Goal: Task Accomplishment & Management: Manage account settings

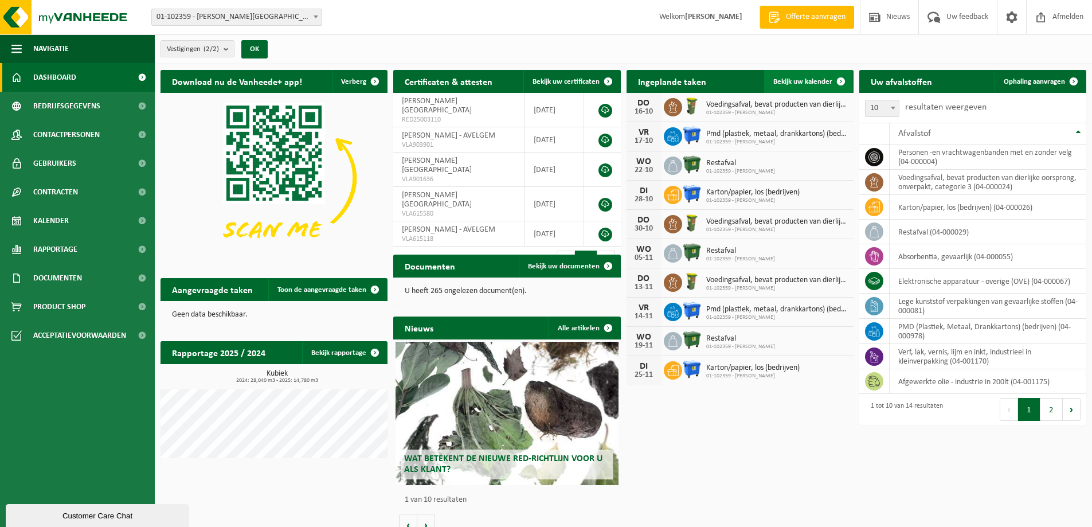
click at [782, 81] on span "Bekijk uw kalender" at bounding box center [803, 81] width 59 height 7
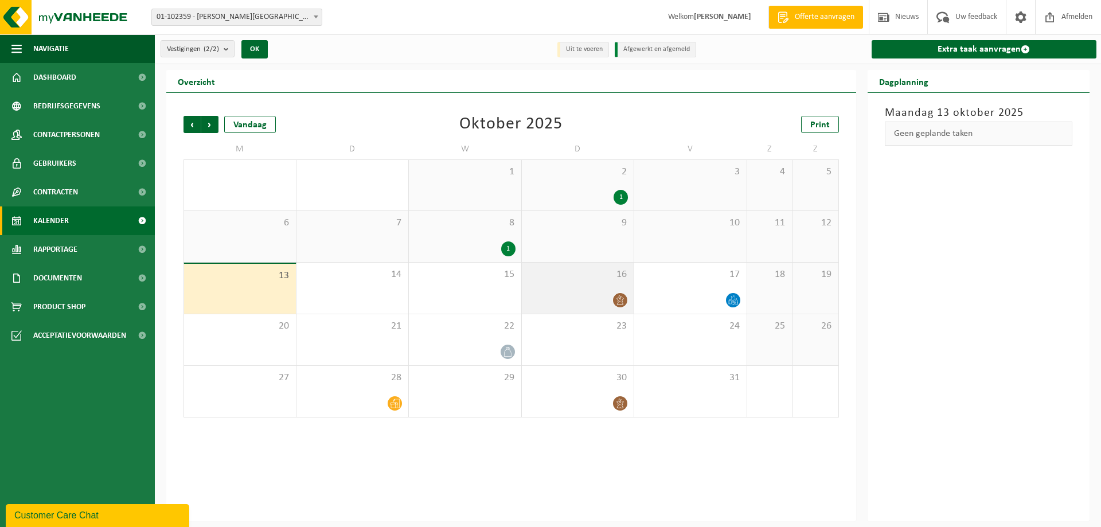
click at [620, 299] on icon at bounding box center [620, 300] width 10 height 10
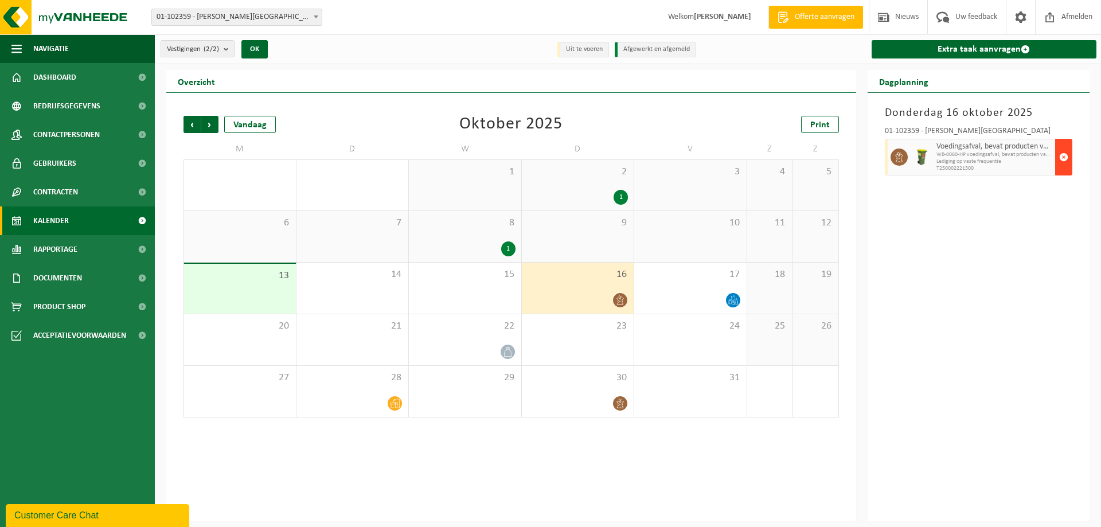
click at [1067, 153] on span "button" at bounding box center [1063, 157] width 9 height 23
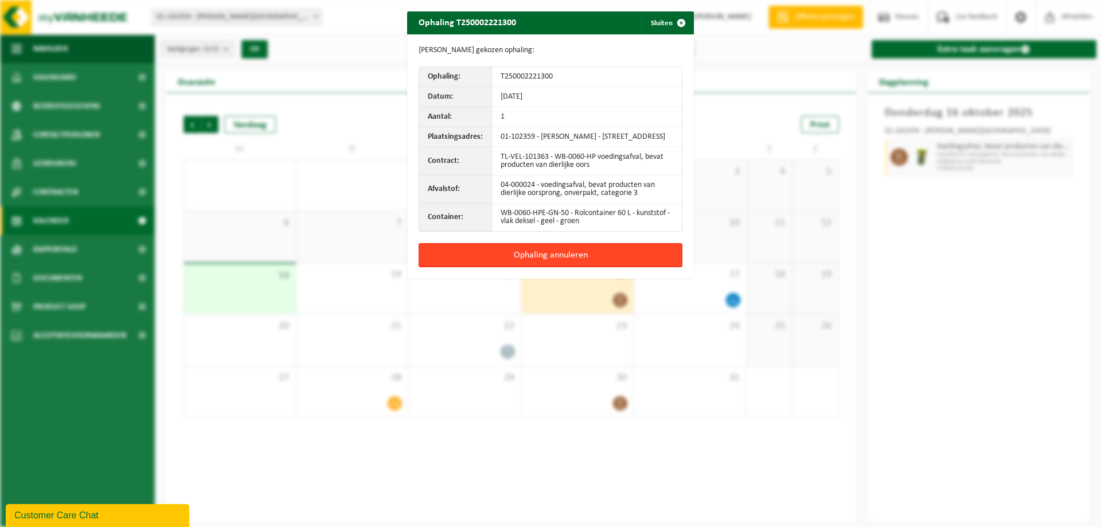
click at [612, 265] on button "Ophaling annuleren" at bounding box center [551, 255] width 264 height 24
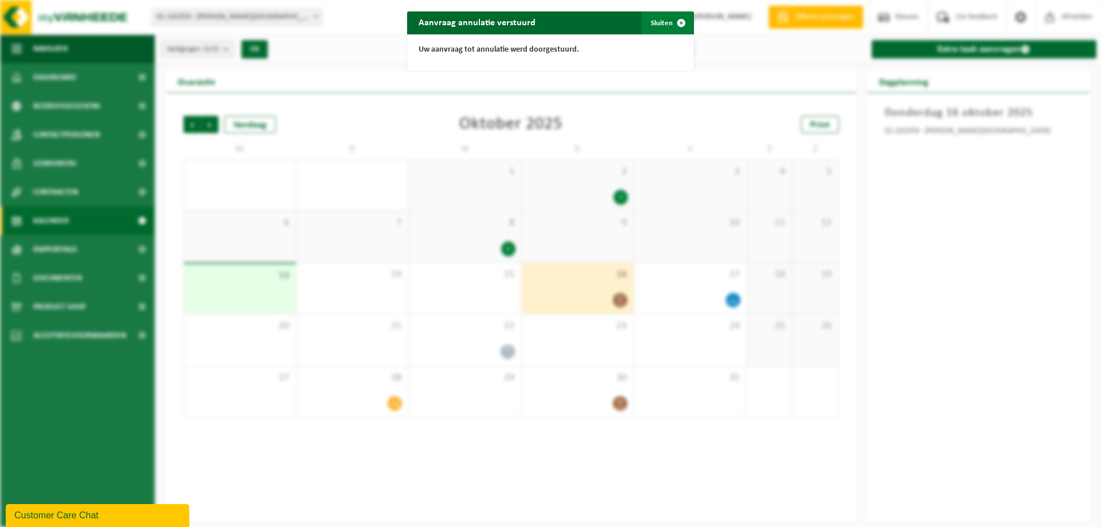
click at [670, 21] on span "button" at bounding box center [681, 22] width 23 height 23
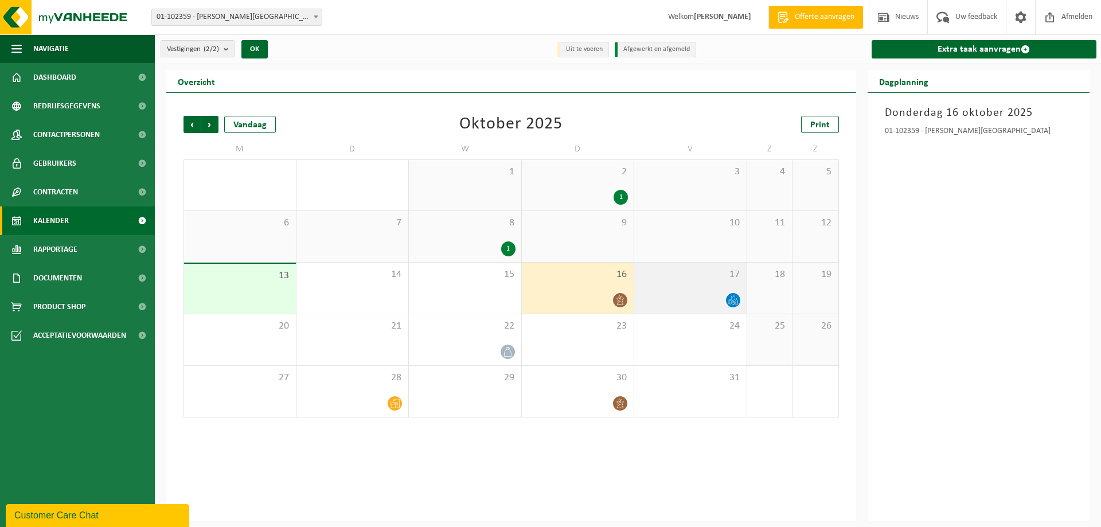
click at [737, 298] on icon at bounding box center [733, 300] width 10 height 10
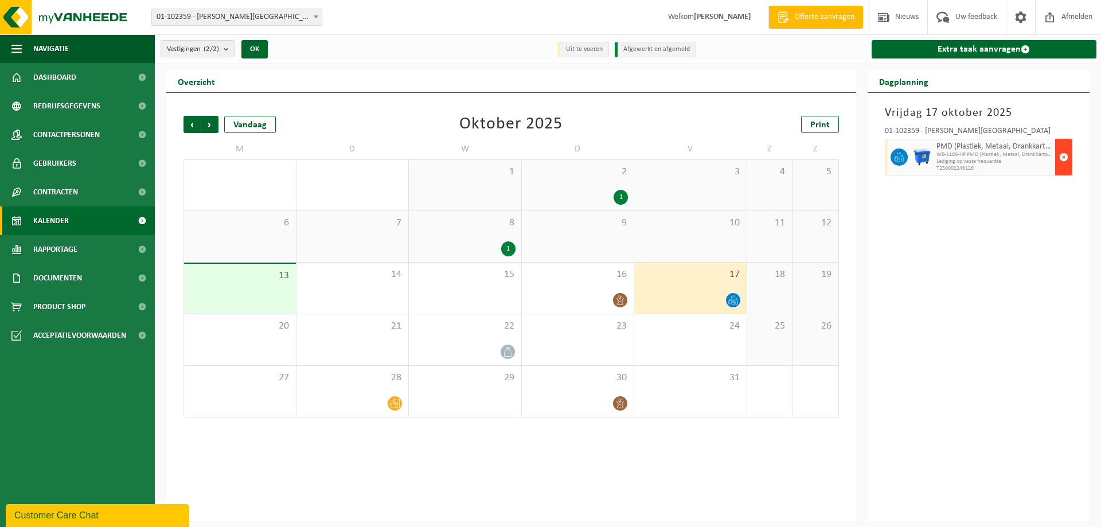
click at [1068, 160] on span "button" at bounding box center [1063, 157] width 9 height 23
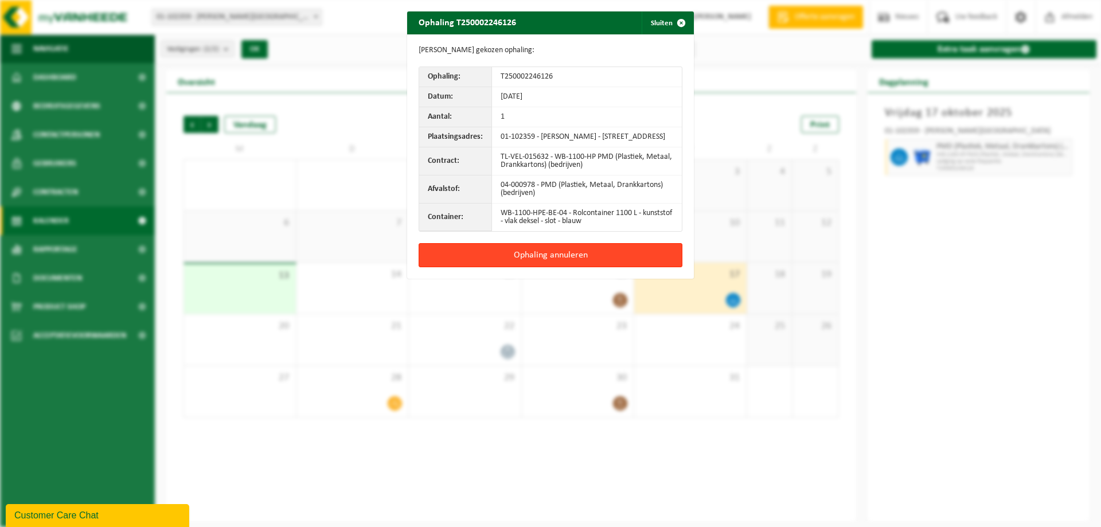
click at [624, 267] on button "Ophaling annuleren" at bounding box center [551, 255] width 264 height 24
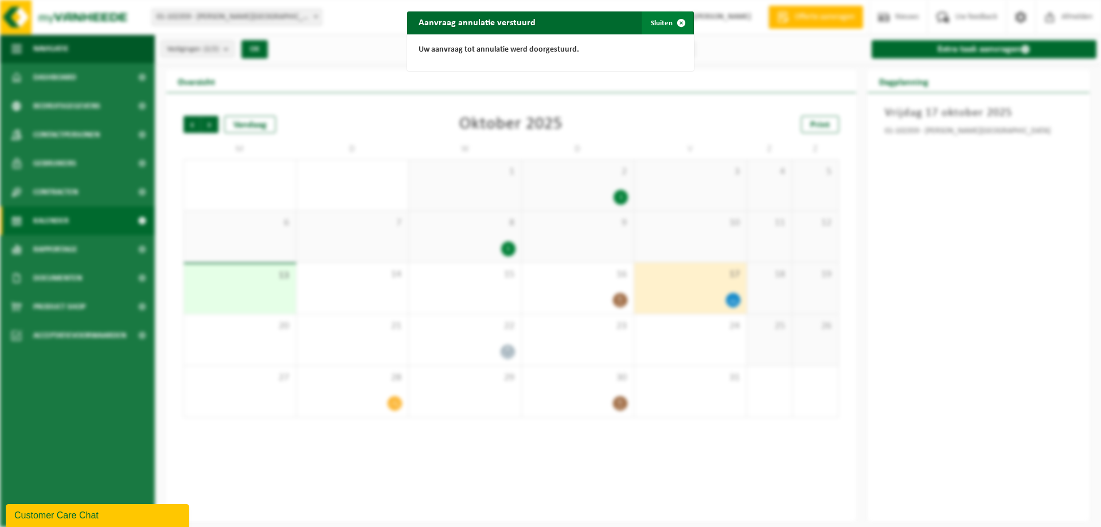
click at [663, 22] on button "Sluiten" at bounding box center [667, 22] width 51 height 23
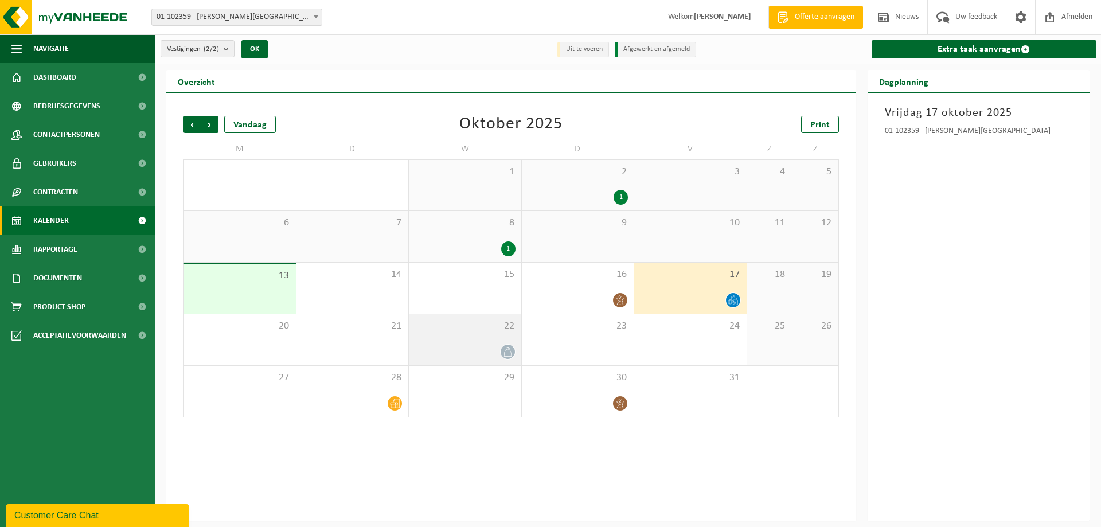
click at [506, 339] on div "22" at bounding box center [465, 339] width 112 height 51
